Goal: Information Seeking & Learning: Learn about a topic

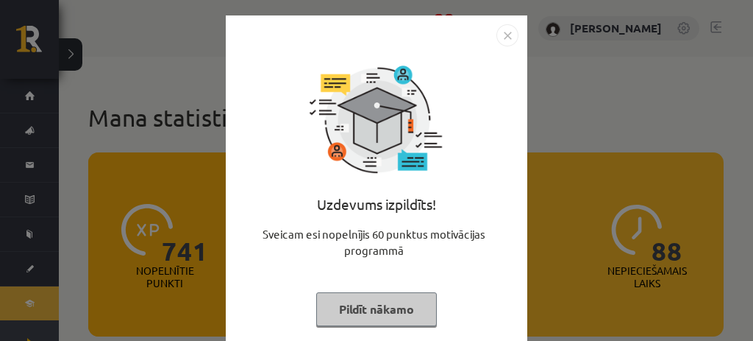
click at [515, 36] on div "Uzdevums izpildīts! Sveicam esi nopelnījis 60 punktus motivācijas programmā Pil…" at bounding box center [377, 182] width 302 height 334
click at [508, 38] on img "Close" at bounding box center [507, 35] width 22 height 22
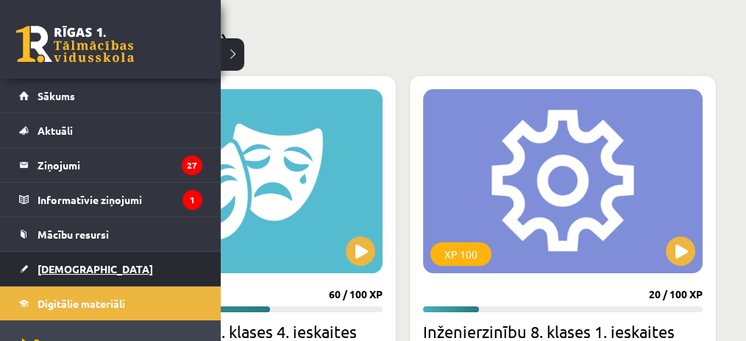
scroll to position [345, 0]
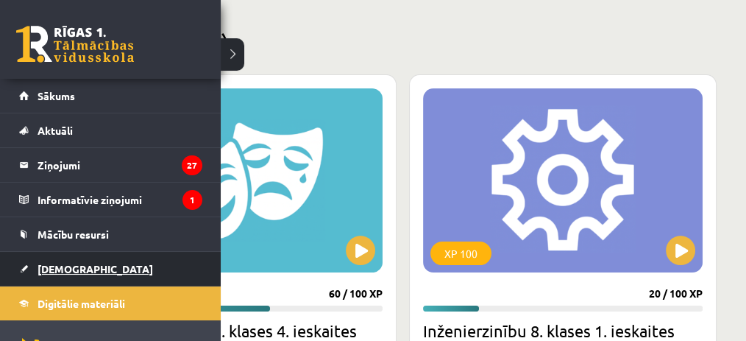
click at [38, 274] on link "[DEMOGRAPHIC_DATA]" at bounding box center [110, 269] width 183 height 34
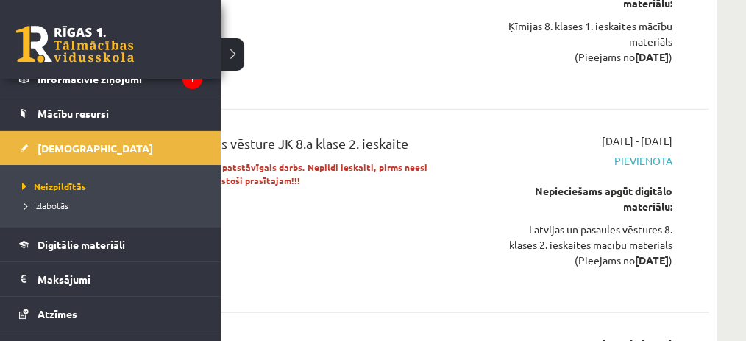
scroll to position [121, 0]
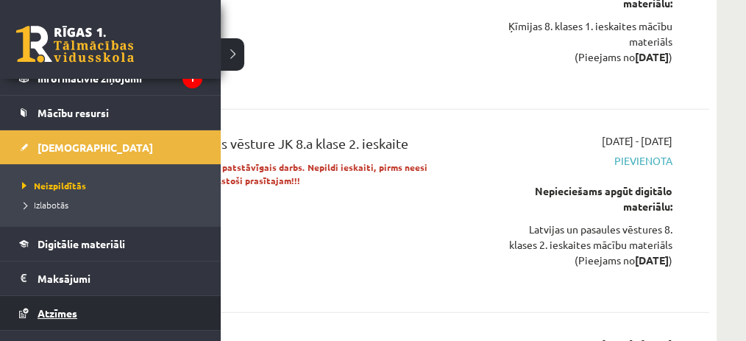
click at [66, 307] on span "Atzīmes" at bounding box center [58, 312] width 40 height 13
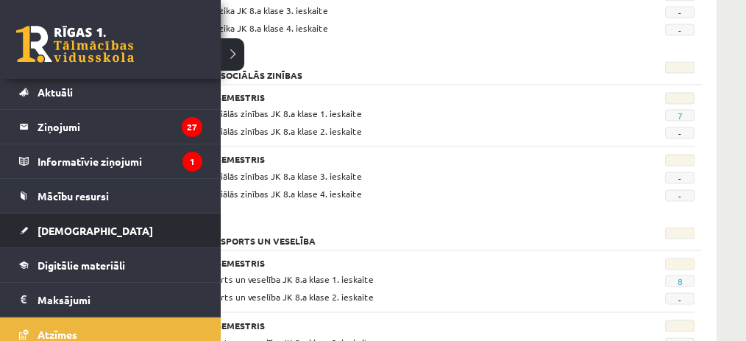
scroll to position [37, 0]
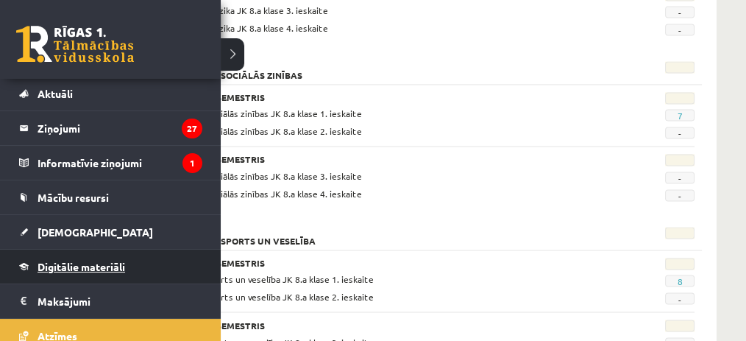
click at [26, 268] on link "Digitālie materiāli" at bounding box center [110, 266] width 183 height 34
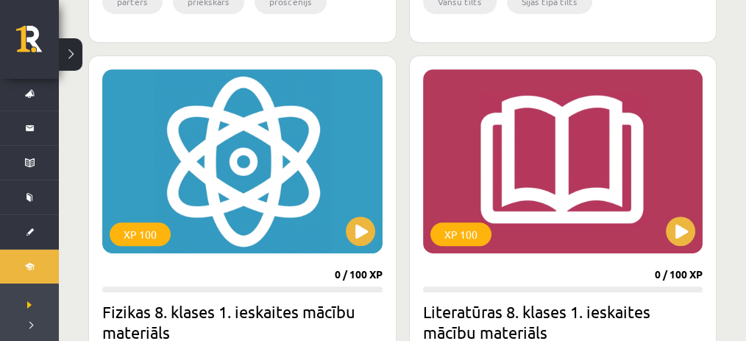
scroll to position [874, 0]
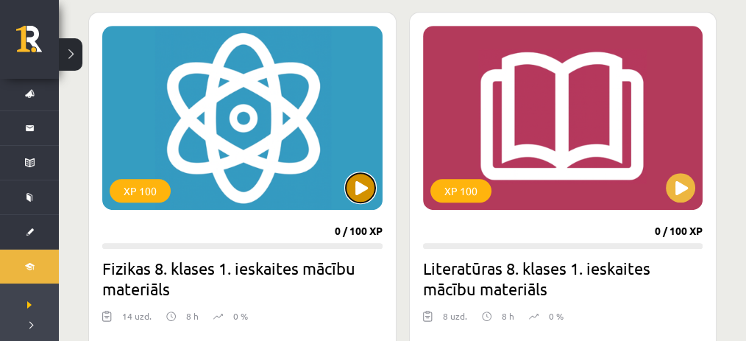
click at [356, 179] on button at bounding box center [360, 187] width 29 height 29
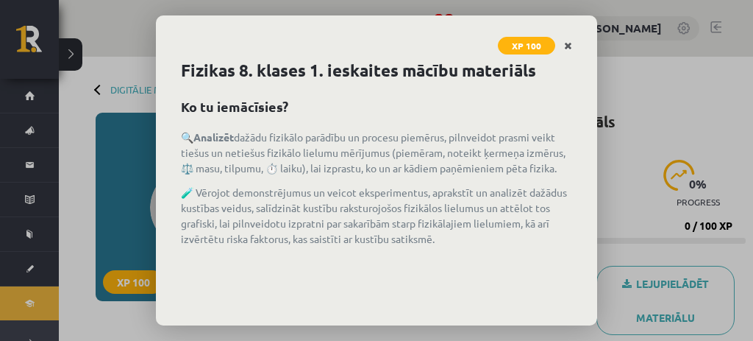
click at [569, 51] on link "Close" at bounding box center [568, 46] width 26 height 29
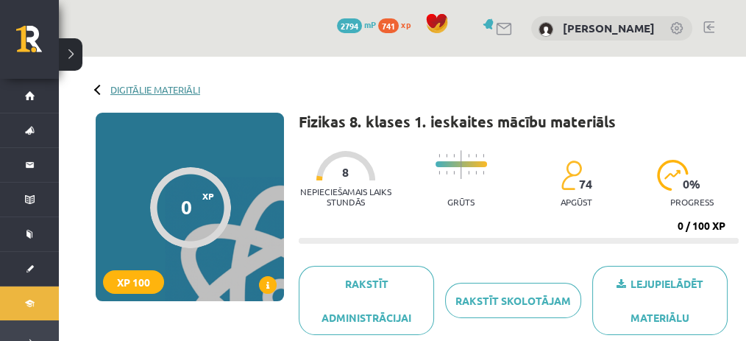
click at [150, 88] on link "Digitālie materiāli" at bounding box center [155, 89] width 90 height 11
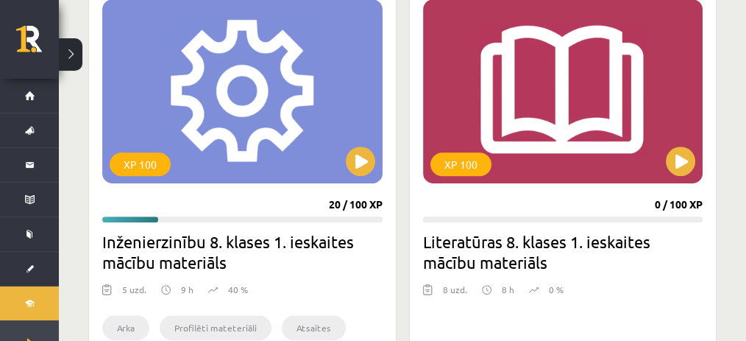
scroll to position [902, 0]
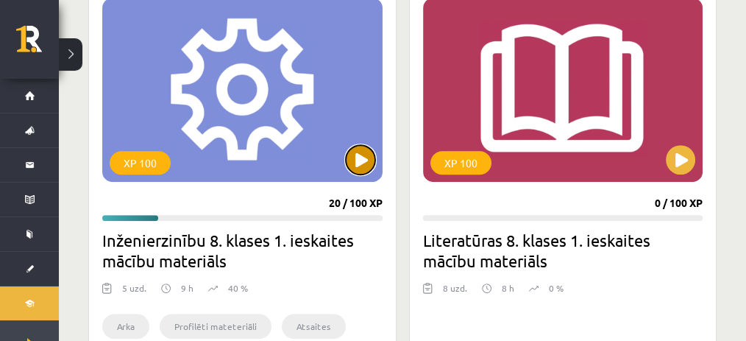
click at [354, 161] on button at bounding box center [360, 159] width 29 height 29
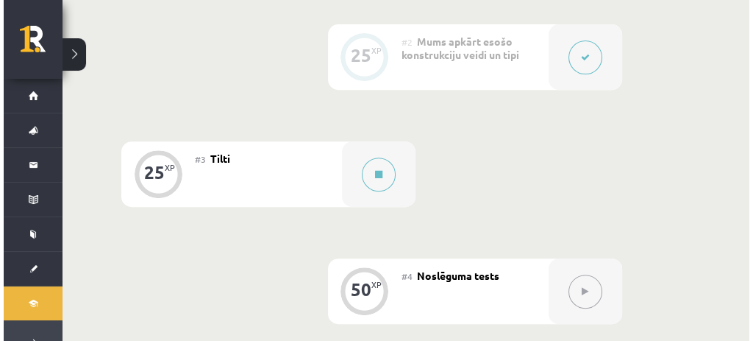
scroll to position [619, 0]
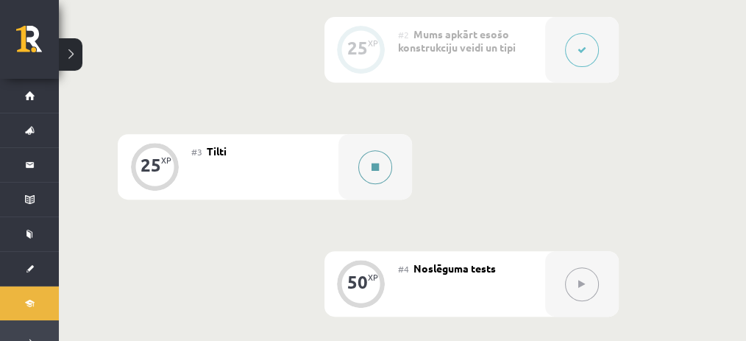
click at [380, 168] on button at bounding box center [375, 167] width 34 height 34
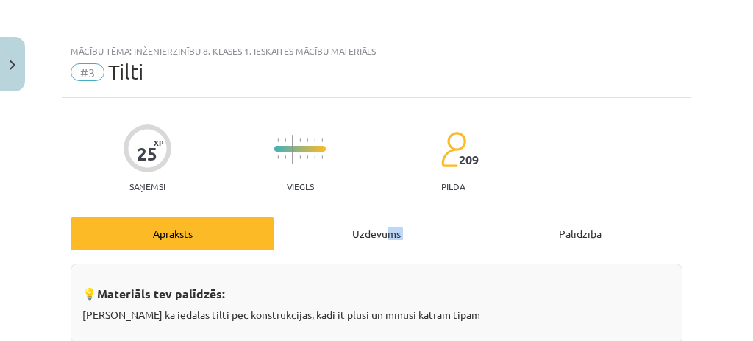
drag, startPoint x: 477, startPoint y: 221, endPoint x: 382, endPoint y: 222, distance: 94.1
click at [382, 222] on div "Apraksts Uzdevums Palīdzība" at bounding box center [377, 232] width 612 height 33
click at [382, 222] on div "Uzdevums" at bounding box center [376, 232] width 204 height 33
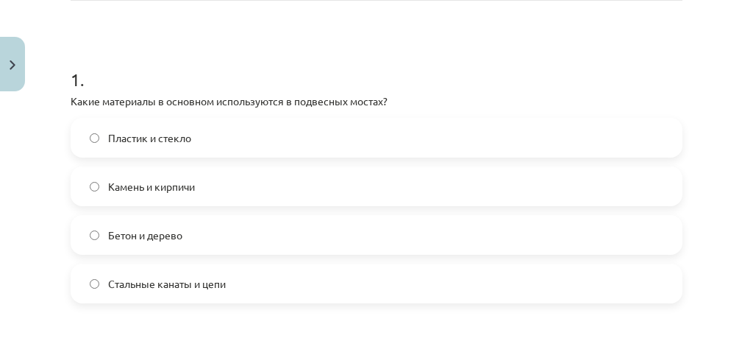
scroll to position [291, 0]
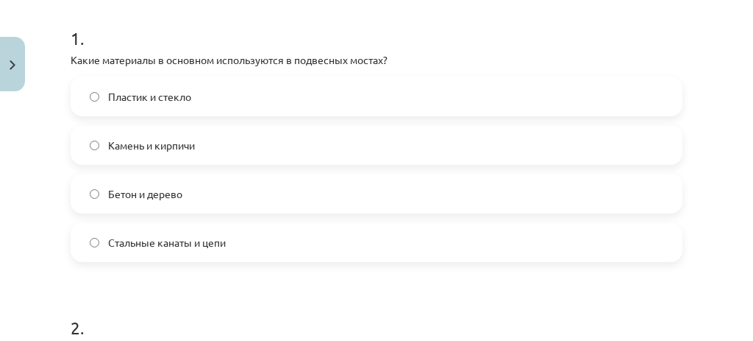
click at [333, 241] on label "Стальные канаты и цепи" at bounding box center [376, 242] width 609 height 37
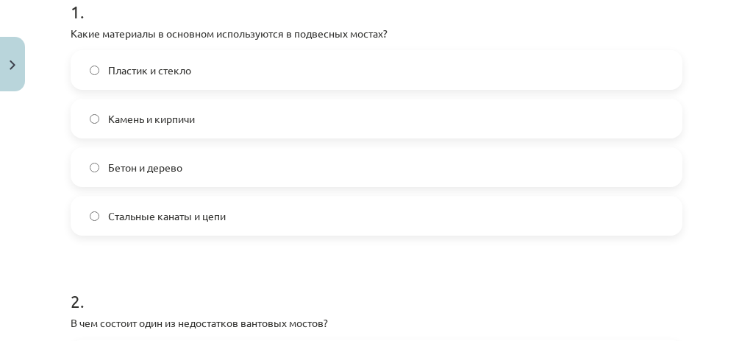
scroll to position [0, 0]
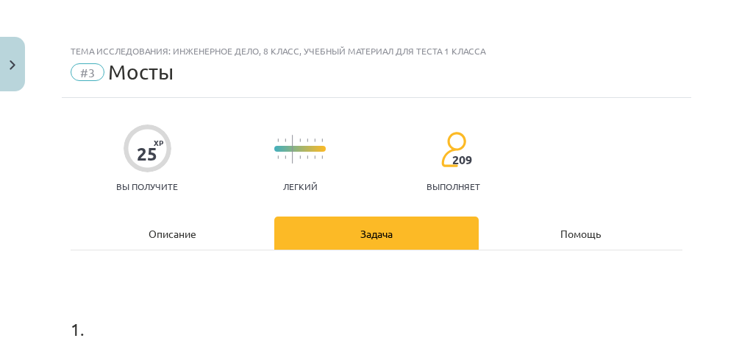
click at [192, 241] on div "Описание" at bounding box center [173, 232] width 204 height 33
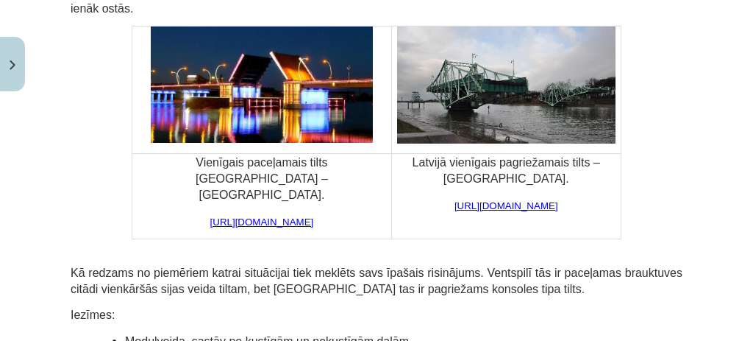
scroll to position [8077, 0]
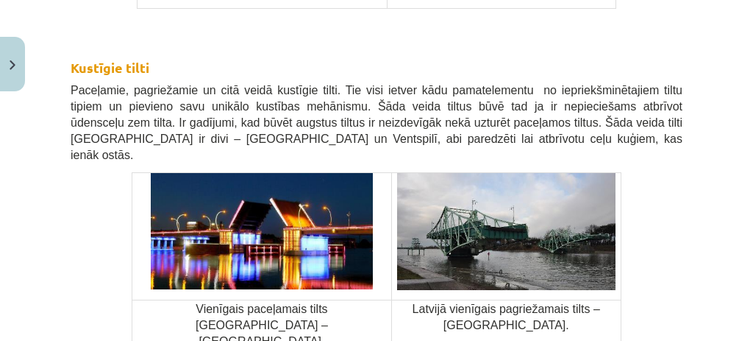
click at [49, 172] on div "Mācību tēma: Inženierzinību 8. klases 1. ieskaites mācību materiāls #3 Tilti 25…" at bounding box center [376, 170] width 753 height 341
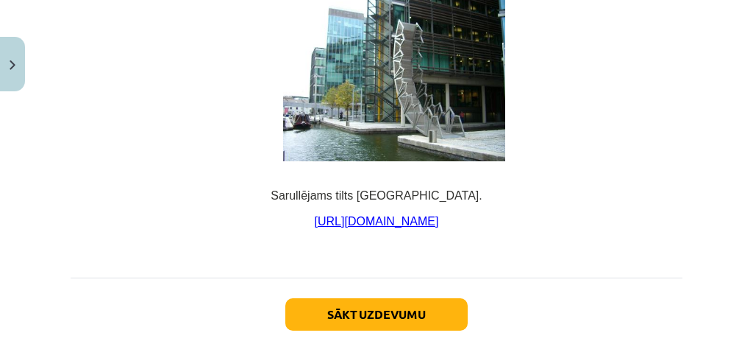
scroll to position [10268, 0]
click at [350, 298] on button "Sākt uzdevumu" at bounding box center [376, 314] width 182 height 32
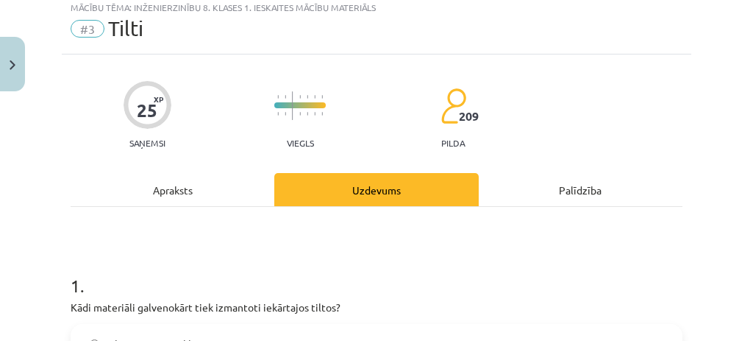
scroll to position [37, 0]
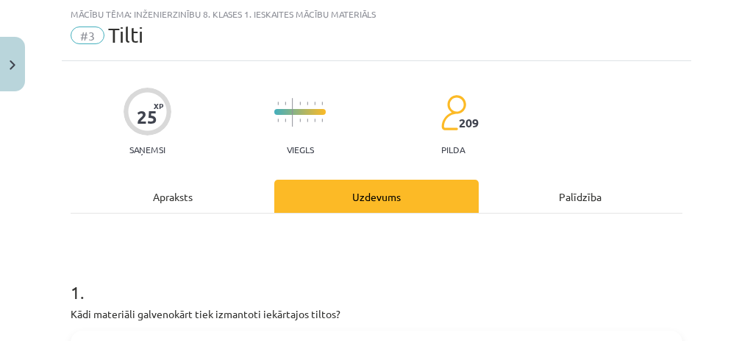
drag, startPoint x: 119, startPoint y: 119, endPoint x: 163, endPoint y: 126, distance: 43.9
click at [120, 119] on div "25 XP Saņemsi Viegls 209 pilda" at bounding box center [377, 117] width 612 height 76
drag, startPoint x: 163, startPoint y: 126, endPoint x: 175, endPoint y: 128, distance: 12.7
click at [175, 128] on div "25 XP Saņemsi Viegls 209 pilda" at bounding box center [377, 117] width 612 height 76
click at [158, 120] on div at bounding box center [148, 112] width 48 height 48
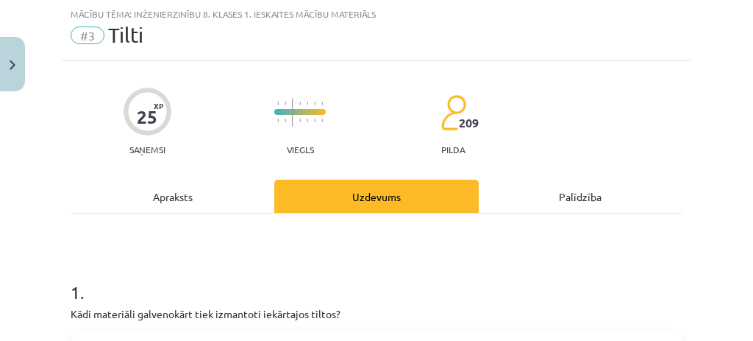
click at [158, 120] on div at bounding box center [148, 112] width 48 height 48
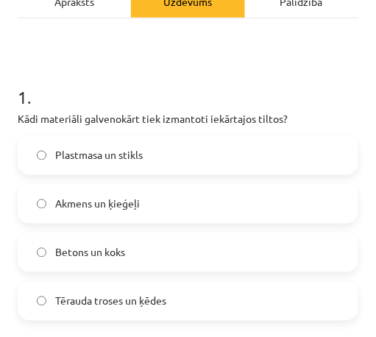
scroll to position [290, 0]
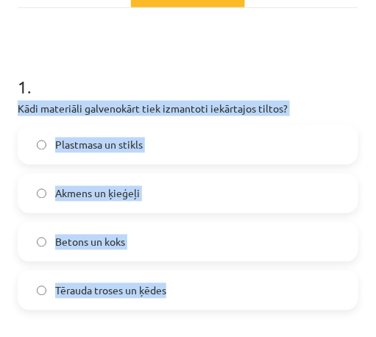
drag, startPoint x: 10, startPoint y: 104, endPoint x: 249, endPoint y: 301, distance: 309.8
copy div "Kādi materiāli galvenokārt tiek izmantoti iekārtajos tiltos? Plastmasa un stikl…"
click at [168, 239] on label "Betons un koks" at bounding box center [188, 242] width 338 height 37
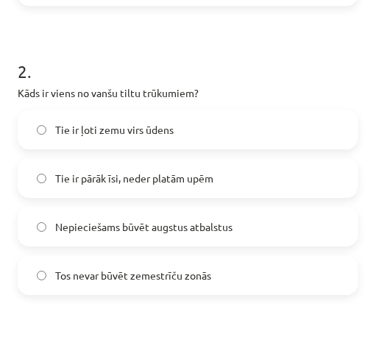
scroll to position [594, 0]
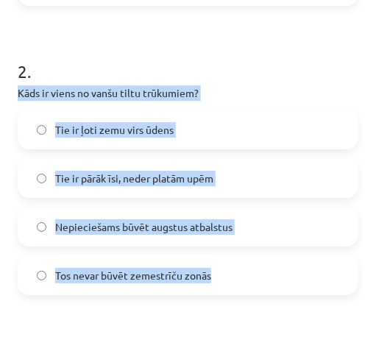
drag, startPoint x: 10, startPoint y: 92, endPoint x: 224, endPoint y: 263, distance: 273.7
copy div "Kāds ir viens no vanšu tiltu trūkumiem? Tie ir ļoti zemu virs ūdens Tie ir pārā…"
click at [48, 218] on label "Nepieciešams būvēt augstus atbalstus" at bounding box center [188, 226] width 338 height 37
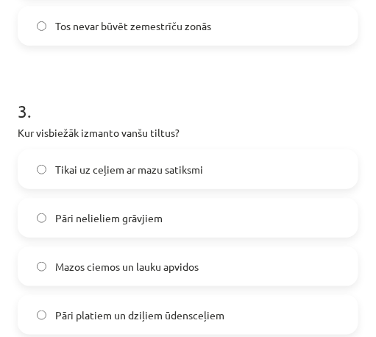
scroll to position [845, 0]
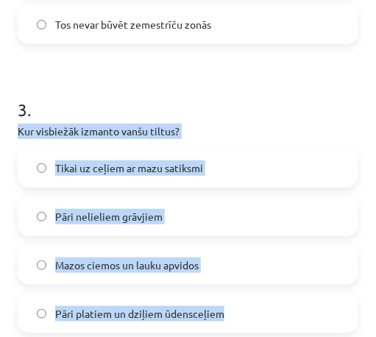
drag, startPoint x: 10, startPoint y: 129, endPoint x: 236, endPoint y: 289, distance: 277.5
click at [236, 289] on div "25 XP Saņemsi Viegls 209 pilda Apraksts Uzdevums Palīdzība 1 . Kādi materiāli g…" at bounding box center [188, 163] width 358 height 1877
copy div "Kur visbiežāk izmanto vanšu tiltus? Tikai uz ceļiem ar mazu satiksmi Pāri nelie…"
click at [67, 307] on span "Pāri platiem un dziļiem ūdensceļiem" at bounding box center [139, 313] width 169 height 15
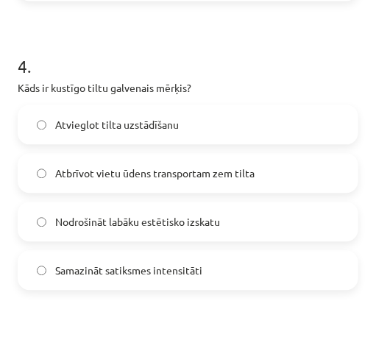
scroll to position [1177, 0]
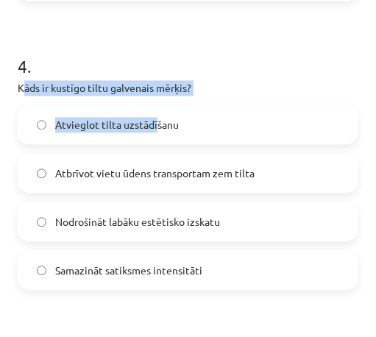
drag, startPoint x: 23, startPoint y: 79, endPoint x: 157, endPoint y: 121, distance: 140.1
click at [157, 121] on div "4 . Kāds ir kustīgo tiltu galvenais mērķis? Atvieglot tilta uzstādīšanu Atbrīvo…" at bounding box center [188, 161] width 341 height 260
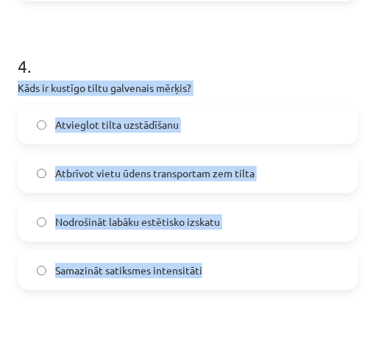
drag, startPoint x: 15, startPoint y: 85, endPoint x: 258, endPoint y: 288, distance: 317.5
copy div "Kāds ir kustīgo tiltu galvenais mērķis? Atvieglot tilta uzstādīšanu Atbrīvot vi…"
click at [135, 163] on label "Atbrīvot vietu ūdens transportam zem tilta" at bounding box center [188, 173] width 338 height 37
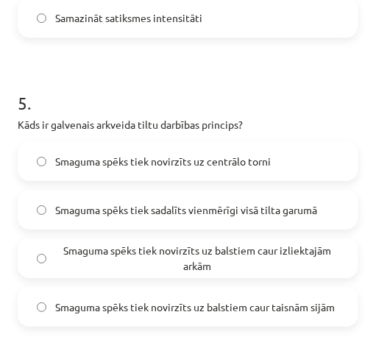
scroll to position [1431, 0]
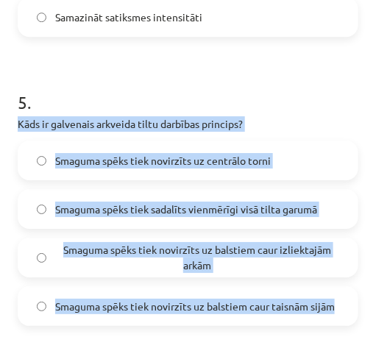
drag, startPoint x: 19, startPoint y: 121, endPoint x: 320, endPoint y: 332, distance: 367.5
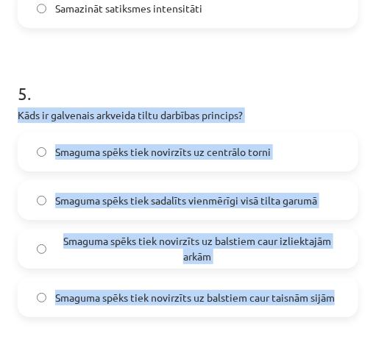
copy div "Kāds ir galvenais arkveida tiltu darbības princips? Smaguma spēks tiek novirzīt…"
click at [236, 290] on span "Smaguma spēks tiek novirzīts uz balstiem caur taisnām sijām" at bounding box center [194, 297] width 279 height 15
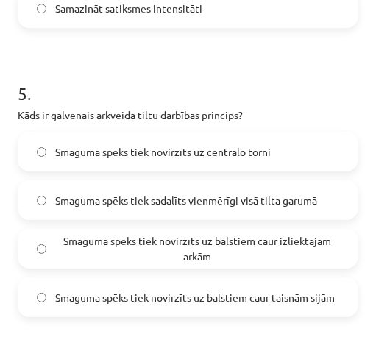
click at [226, 247] on span "Smaguma spēks tiek novirzīts uz balstiem caur izliektajām arkām" at bounding box center [197, 248] width 284 height 31
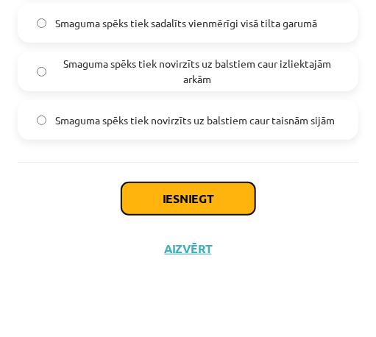
click at [179, 187] on button "Iesniegt" at bounding box center [188, 198] width 134 height 32
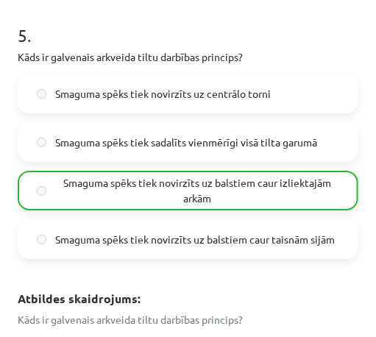
scroll to position [1731, 0]
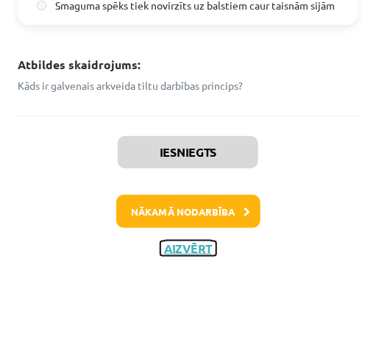
click at [182, 244] on button "Aizvērt" at bounding box center [188, 248] width 56 height 15
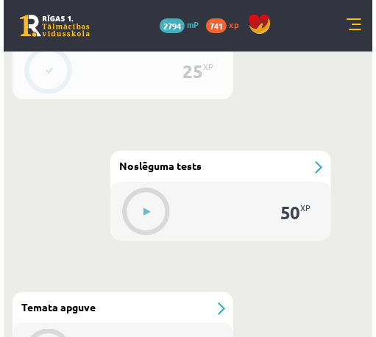
scroll to position [1263, 0]
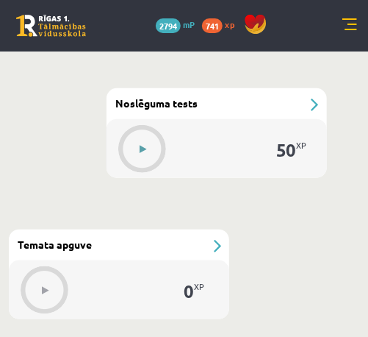
click at [149, 139] on button at bounding box center [144, 149] width 34 height 34
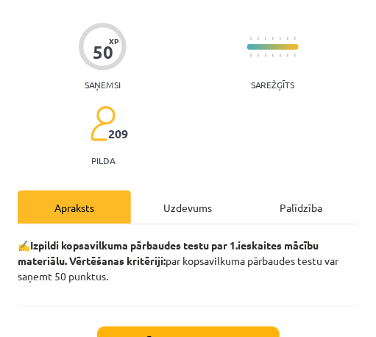
scroll to position [73, 0]
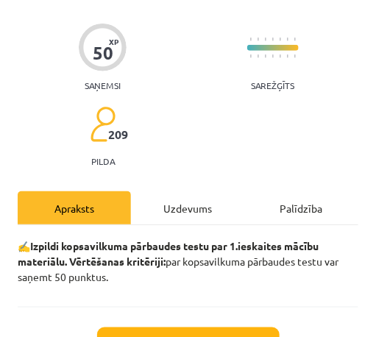
click at [212, 229] on div "✍️ Izpildi kopsavilkuma pārbaudes testu par 1.ieskaites mācību materiālu. Vērtē…" at bounding box center [188, 266] width 341 height 82
click at [204, 210] on div "Uzdevums" at bounding box center [187, 207] width 113 height 33
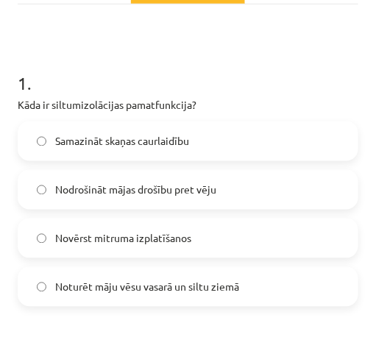
scroll to position [304, 0]
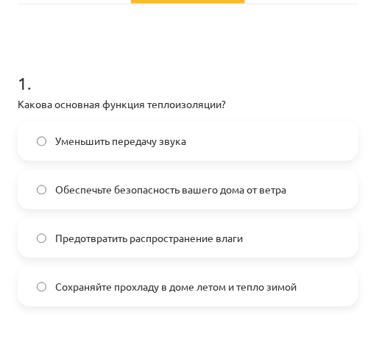
click at [137, 138] on font "Уменьшить передачу звука" at bounding box center [120, 141] width 131 height 13
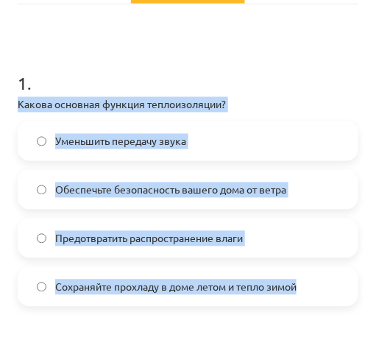
drag, startPoint x: 20, startPoint y: 103, endPoint x: 326, endPoint y: 293, distance: 360.0
click at [326, 293] on div "1 . Какова основная функция теплоизоляции? Уменьшить передачу звука Обеспечьте …" at bounding box center [188, 177] width 341 height 260
copy div "Какова основная функция теплоизоляции? Уменьшить передачу звука Обеспечьте безо…"
click at [171, 276] on label "Сохраняйте прохладу в доме летом и тепло зимой" at bounding box center [188, 286] width 338 height 37
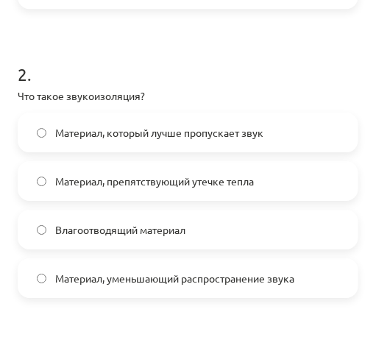
scroll to position [602, 0]
click at [190, 273] on font "Материал, уменьшающий распространение звука" at bounding box center [174, 277] width 239 height 13
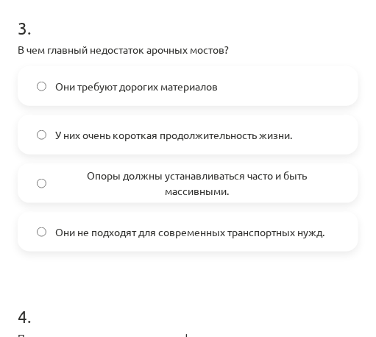
scroll to position [939, 0]
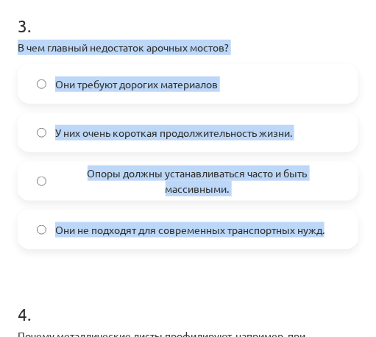
drag, startPoint x: 15, startPoint y: 40, endPoint x: 347, endPoint y: 220, distance: 377.8
copy div "В чем главный недостаток арочных мостов? Они требуют дорогих материалов У них о…"
click at [150, 179] on span "Опоры должны устанавливаться часто и быть массивными." at bounding box center [197, 180] width 284 height 31
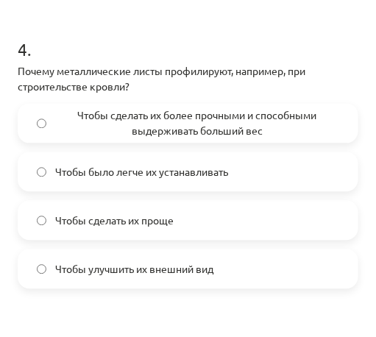
scroll to position [1205, 0]
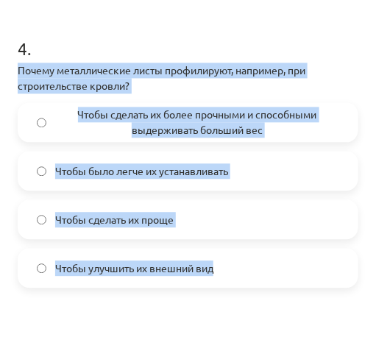
drag, startPoint x: 18, startPoint y: 71, endPoint x: 292, endPoint y: 255, distance: 330.7
click at [292, 255] on div "4 . Почему металлические листы профилируют, например, при строительстве кровли?…" at bounding box center [188, 150] width 341 height 275
copy div "Почему металлические листы профилируют, например, при строительстве кровли? Что…"
click at [245, 113] on font "Чтобы сделать их более прочными и способными выдерживать больший вес" at bounding box center [197, 122] width 239 height 29
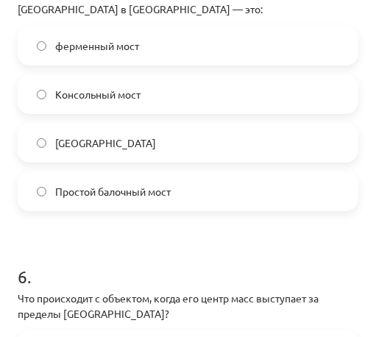
scroll to position [1534, 0]
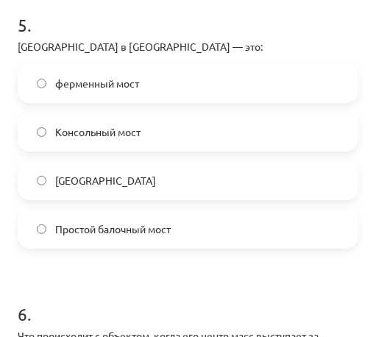
click at [46, 221] on label "Простой балочный мост" at bounding box center [188, 228] width 338 height 37
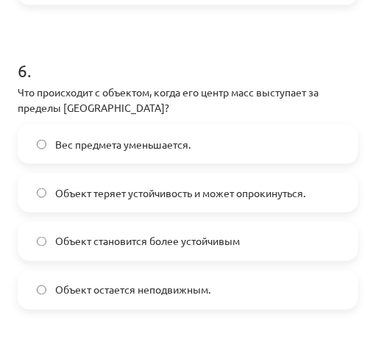
scroll to position [1778, 0]
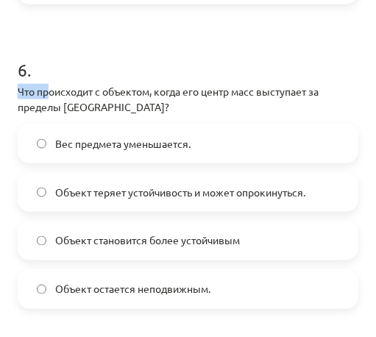
drag, startPoint x: 15, startPoint y: 88, endPoint x: 50, endPoint y: 91, distance: 34.7
click at [121, 54] on h1 "6 ." at bounding box center [188, 57] width 341 height 46
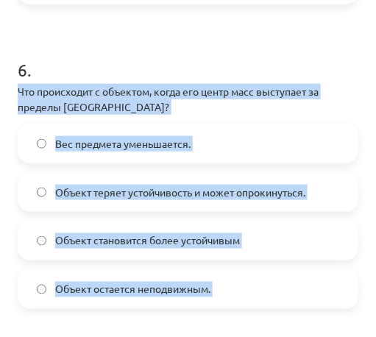
drag, startPoint x: 17, startPoint y: 92, endPoint x: 263, endPoint y: 308, distance: 327.3
copy form "Что происходит с объектом, когда его центр масс выступает за пределы площади оп…"
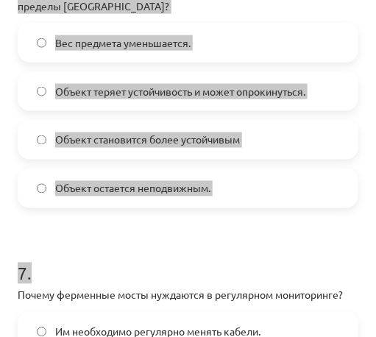
scroll to position [1877, 0]
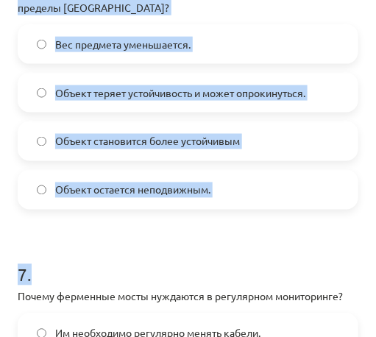
click at [190, 99] on span "Объект теряет устойчивость и может опрокинуться." at bounding box center [180, 92] width 250 height 15
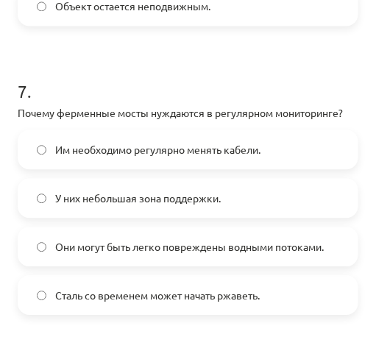
scroll to position [2088, 0]
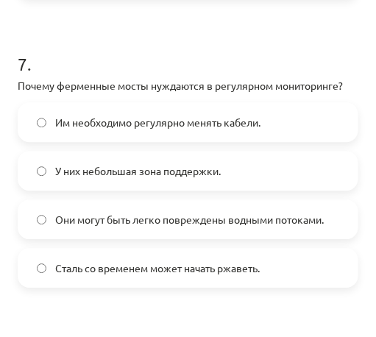
click at [95, 128] on span "Им необходимо регулярно менять кабели." at bounding box center [157, 122] width 205 height 15
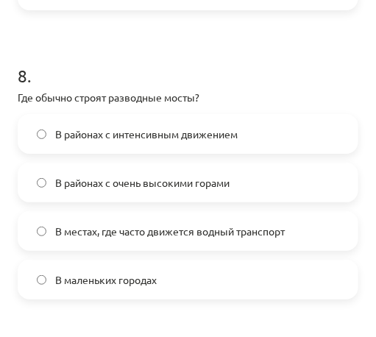
scroll to position [2366, 0]
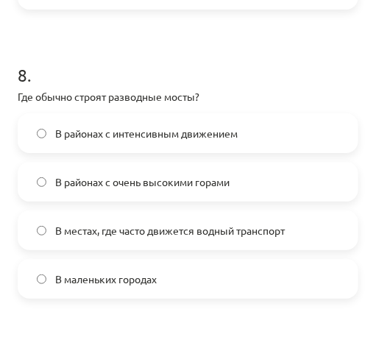
click at [90, 232] on font "В местах, где часто движется водный транспорт" at bounding box center [169, 230] width 229 height 13
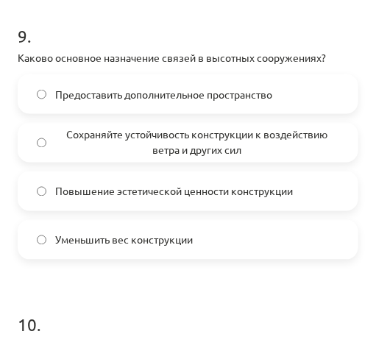
scroll to position [2695, 0]
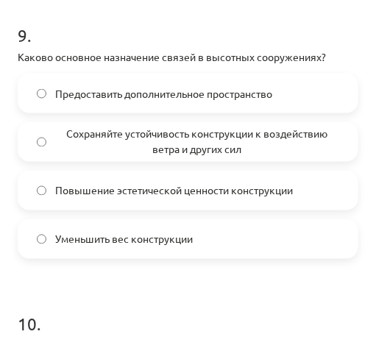
click at [77, 130] on font "Сохраняйте устойчивость конструкции к воздействию ветра и других сил" at bounding box center [197, 141] width 261 height 29
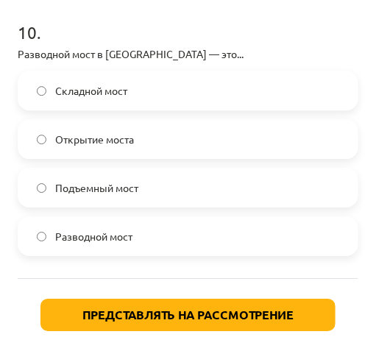
scroll to position [2990, 0]
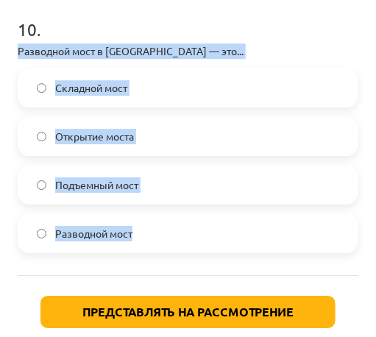
drag, startPoint x: 15, startPoint y: 51, endPoint x: 179, endPoint y: 218, distance: 234.6
copy div "Разводной мост в Лиепае — это... Складной мост Открытие моста Подъемный мост Ра…"
click at [77, 228] on font "Разводной мост" at bounding box center [93, 233] width 77 height 13
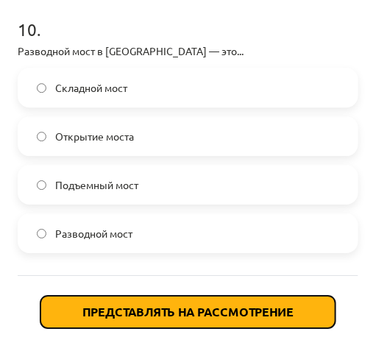
click at [121, 304] on font "Представлять на рассмотрение" at bounding box center [187, 311] width 211 height 15
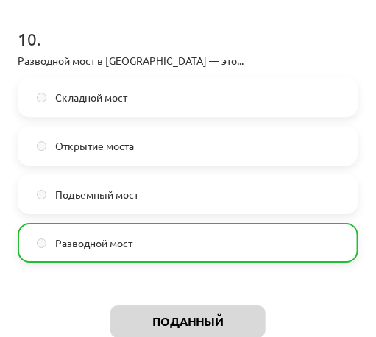
scroll to position [3149, 0]
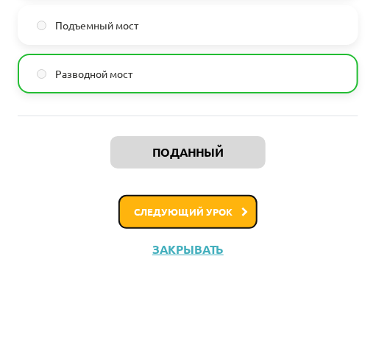
click at [218, 215] on font "Следующий урок" at bounding box center [183, 211] width 99 height 13
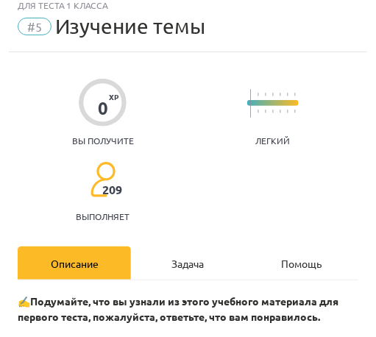
scroll to position [28, 0]
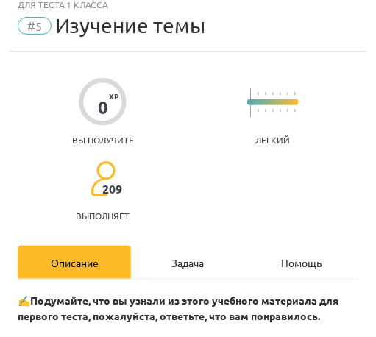
click at [191, 260] on font "Задача" at bounding box center [187, 262] width 32 height 13
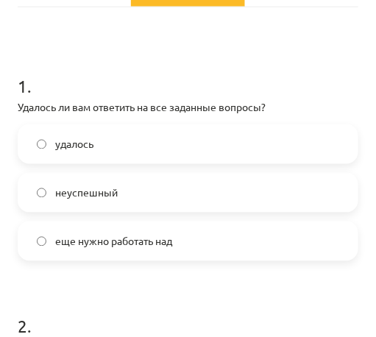
scroll to position [302, 0]
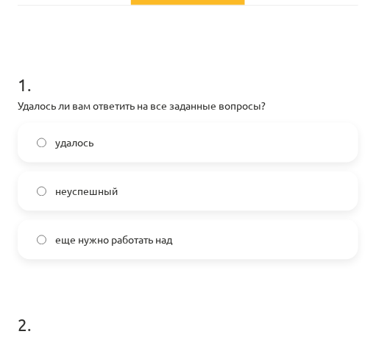
click at [134, 239] on font "еще нужно работать над" at bounding box center [113, 239] width 117 height 13
click at [110, 145] on label "удалось" at bounding box center [188, 142] width 338 height 37
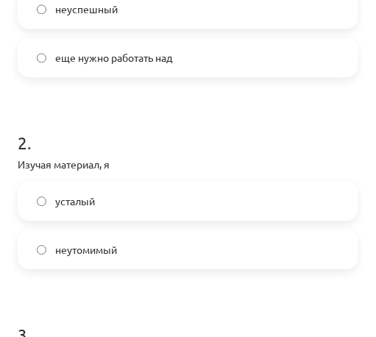
scroll to position [505, 0]
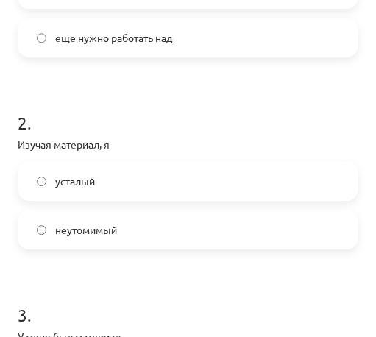
click at [79, 194] on label "усталый" at bounding box center [188, 181] width 338 height 37
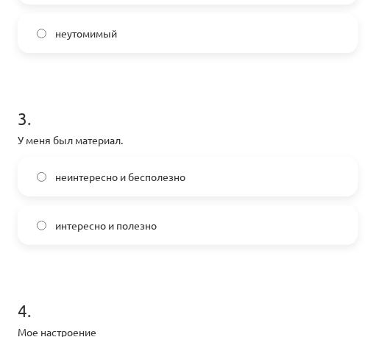
scroll to position [720, 0]
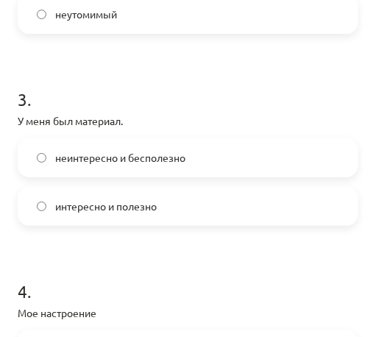
click at [76, 204] on font "интересно и полезно" at bounding box center [105, 205] width 101 height 13
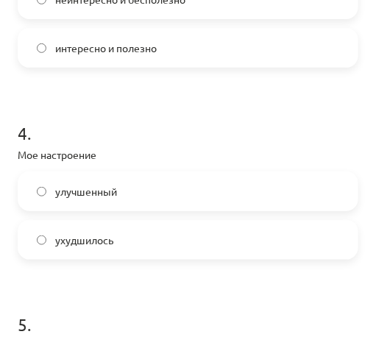
scroll to position [880, 0]
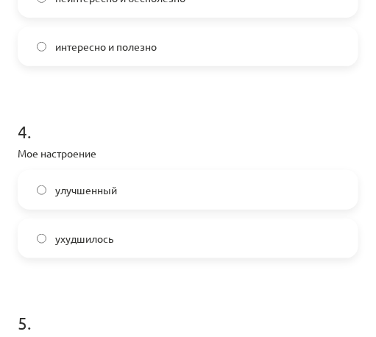
click at [68, 194] on font "улучшенный" at bounding box center [86, 189] width 62 height 13
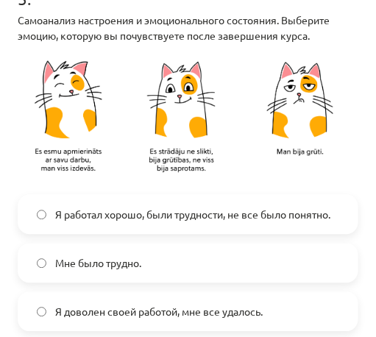
scroll to position [1205, 0]
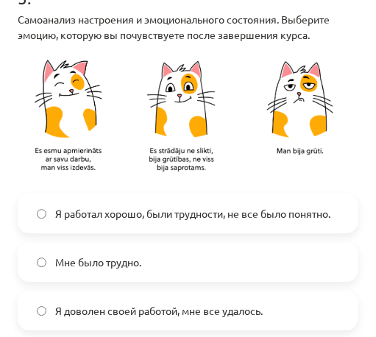
click at [55, 210] on span "Я работал хорошо, были трудности, не все было понятно." at bounding box center [192, 214] width 275 height 15
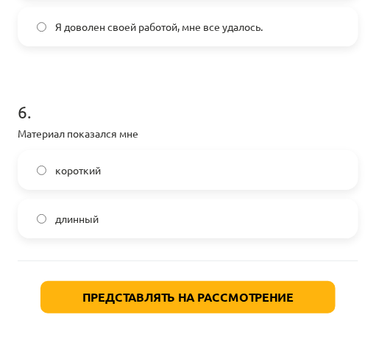
scroll to position [1489, 0]
click at [80, 228] on label "длинный" at bounding box center [188, 218] width 338 height 37
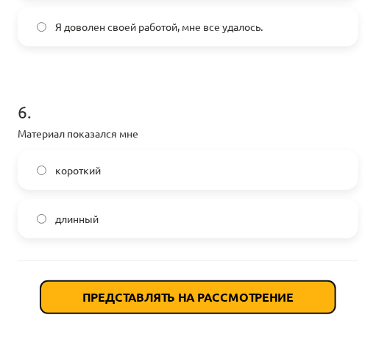
click at [115, 291] on font "Представлять на рассмотрение" at bounding box center [187, 296] width 211 height 15
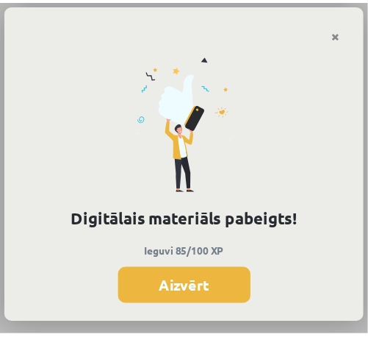
scroll to position [1264, 0]
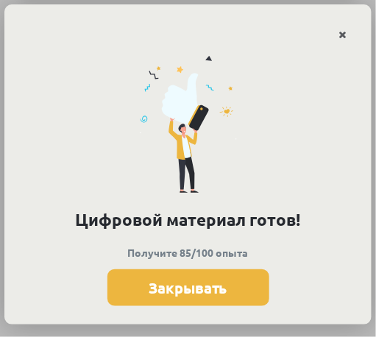
click at [338, 30] on icon "Закрывать" at bounding box center [342, 35] width 8 height 10
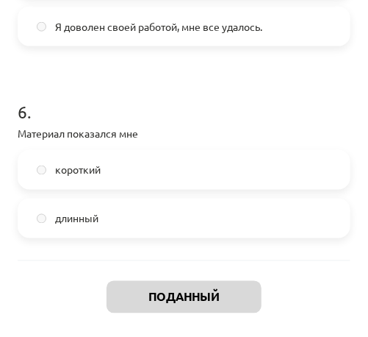
scroll to position [1583, 0]
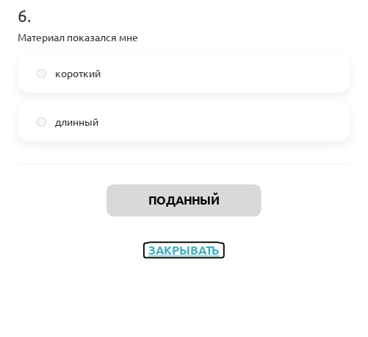
click at [198, 243] on font "Закрывать" at bounding box center [184, 250] width 71 height 15
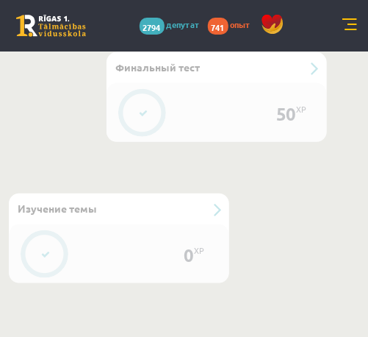
click at [38, 33] on link at bounding box center [51, 26] width 70 height 22
